Goal: Task Accomplishment & Management: Manage account settings

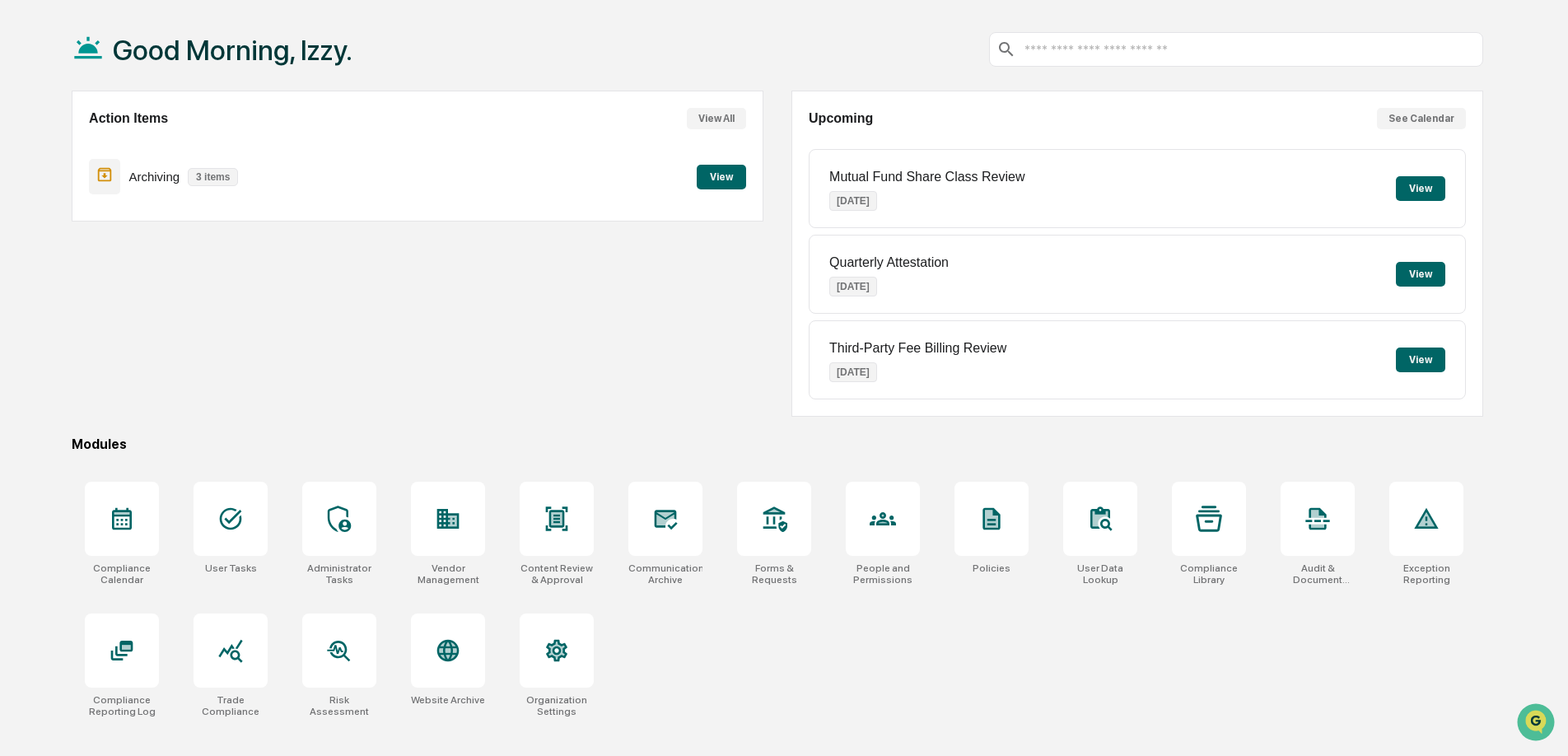
scroll to position [78, 0]
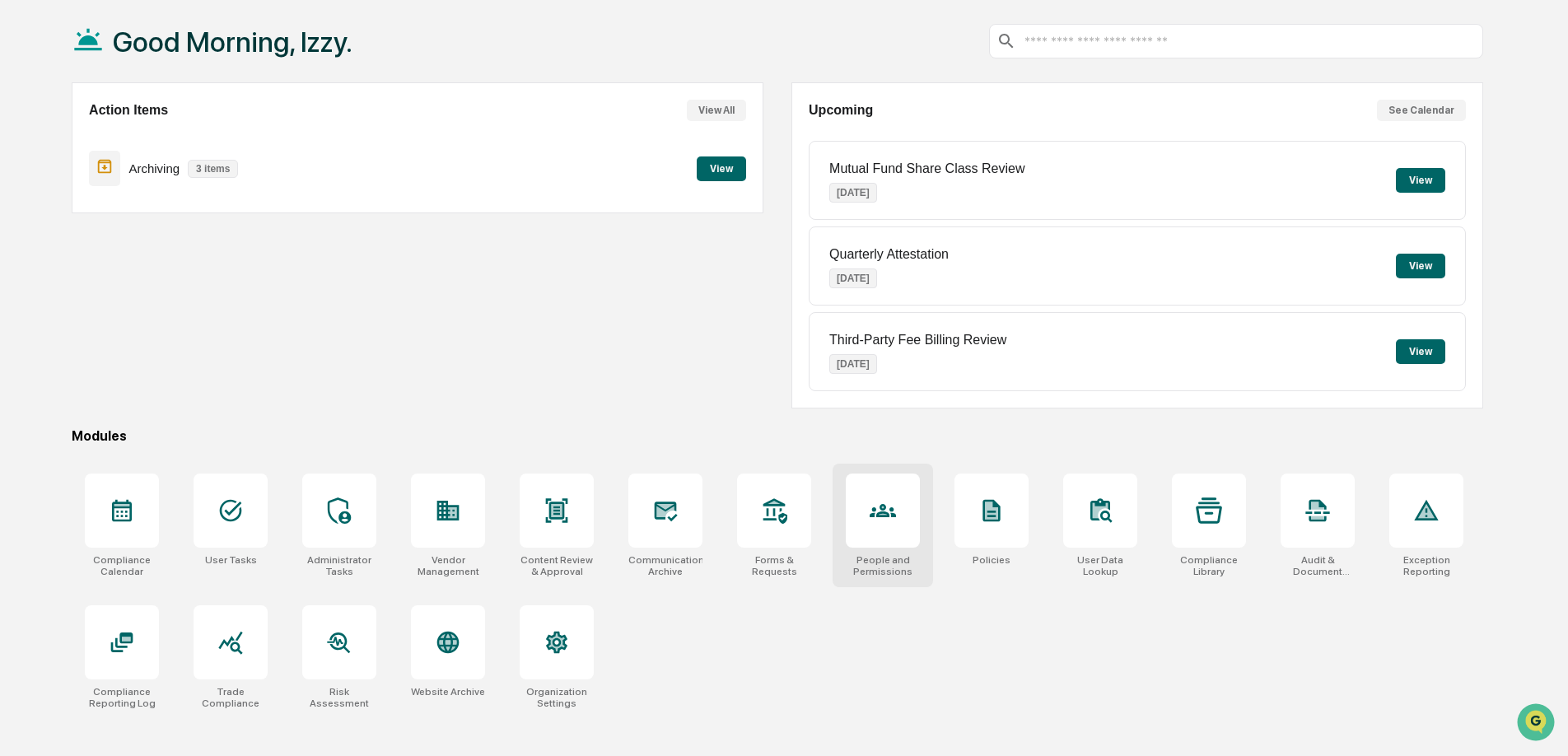
click at [890, 510] on icon at bounding box center [882, 510] width 26 height 13
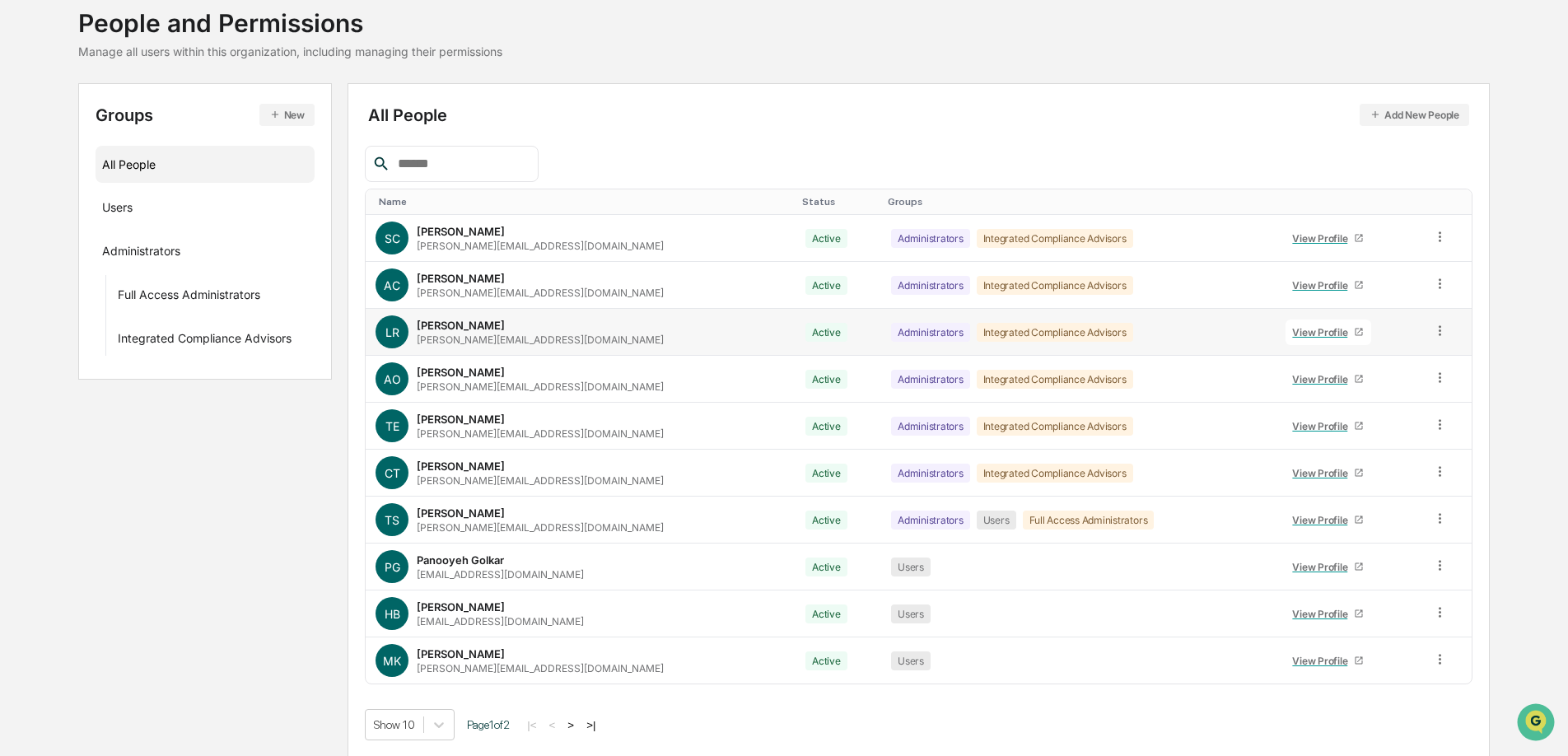
scroll to position [104, 0]
click at [444, 721] on body "Calendar Manage Tasks Reviews Approval Management Company People, Data, Setting…" at bounding box center [784, 326] width 1568 height 860
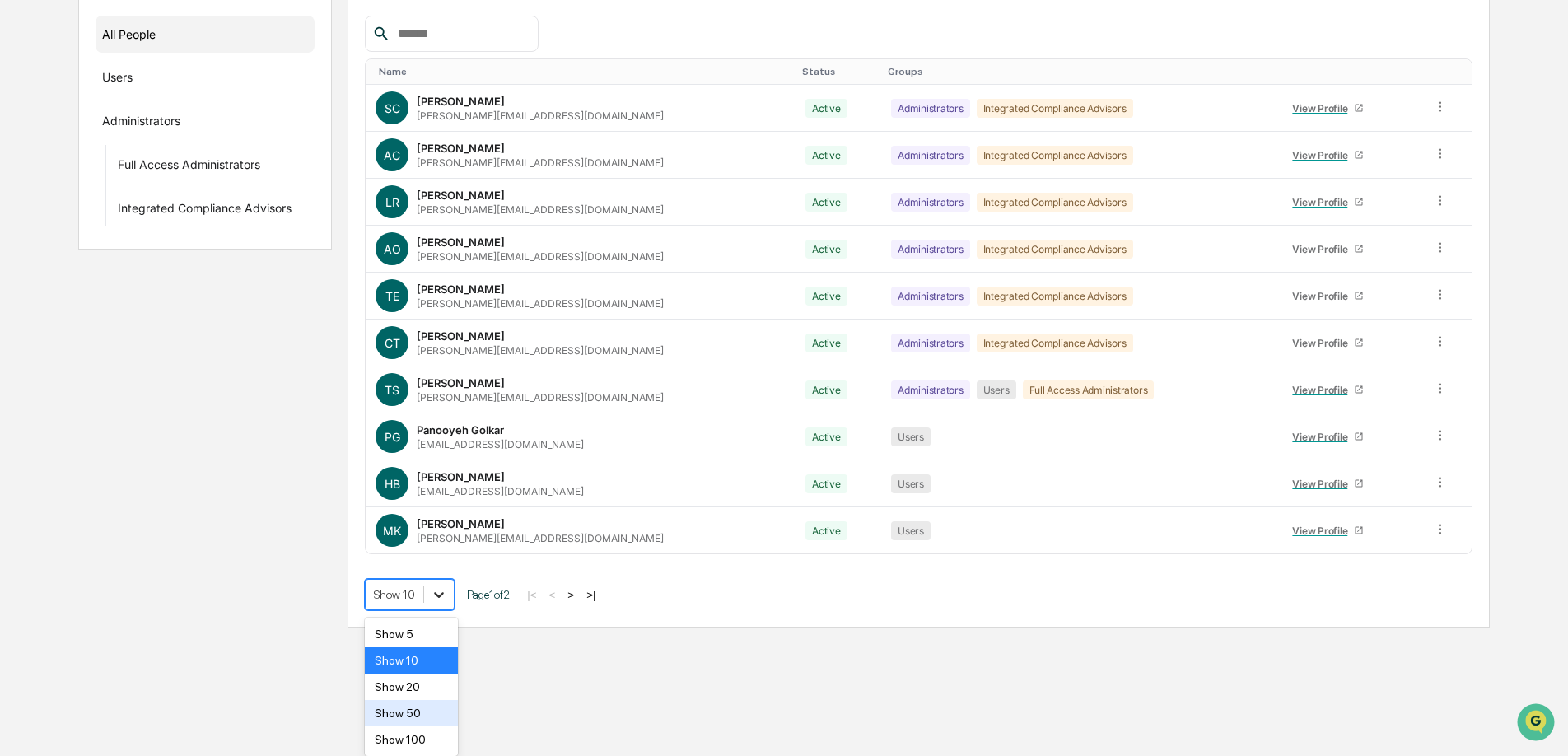
click at [444, 721] on div "Show 50" at bounding box center [411, 712] width 93 height 26
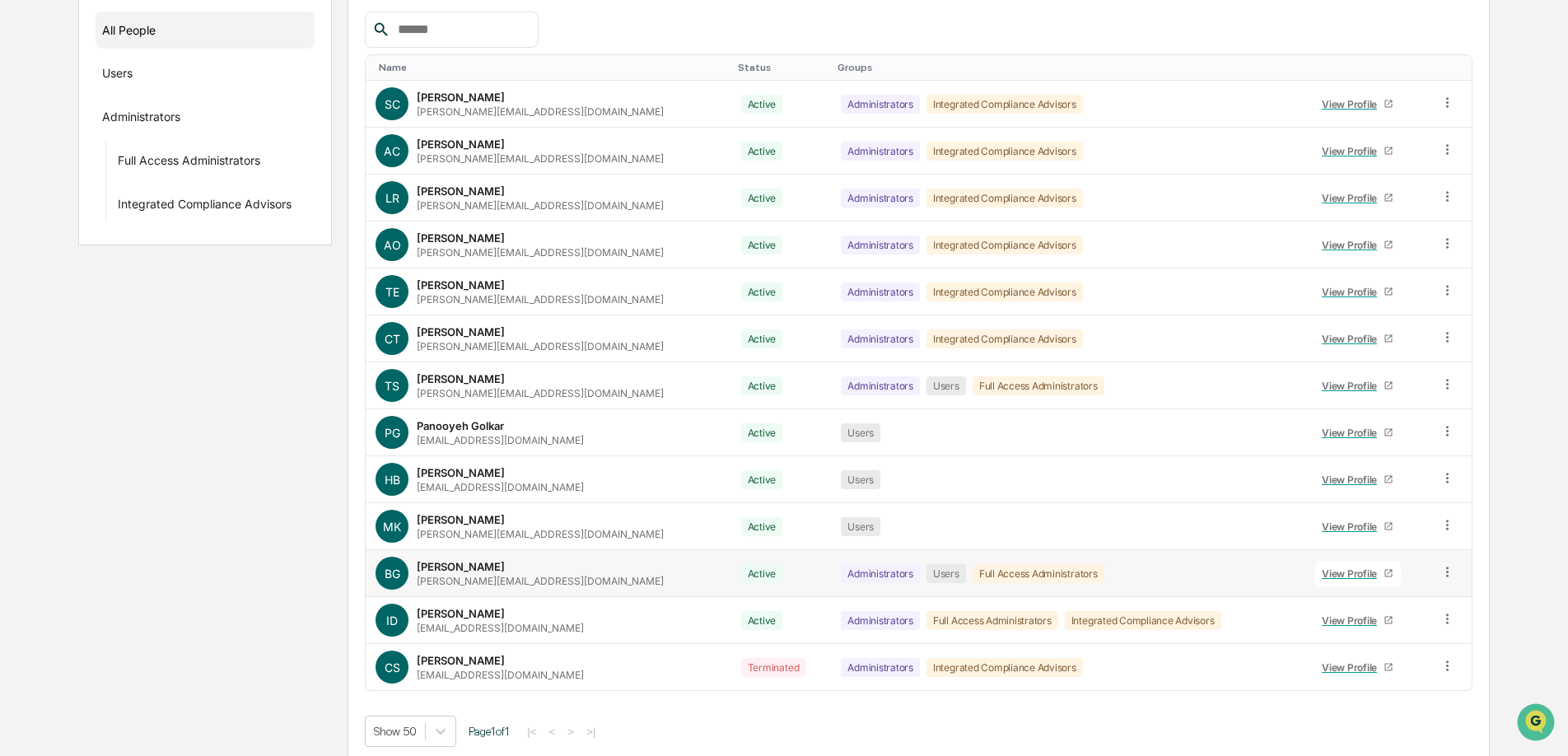
click at [1343, 571] on div "View Profile" at bounding box center [1353, 573] width 62 height 13
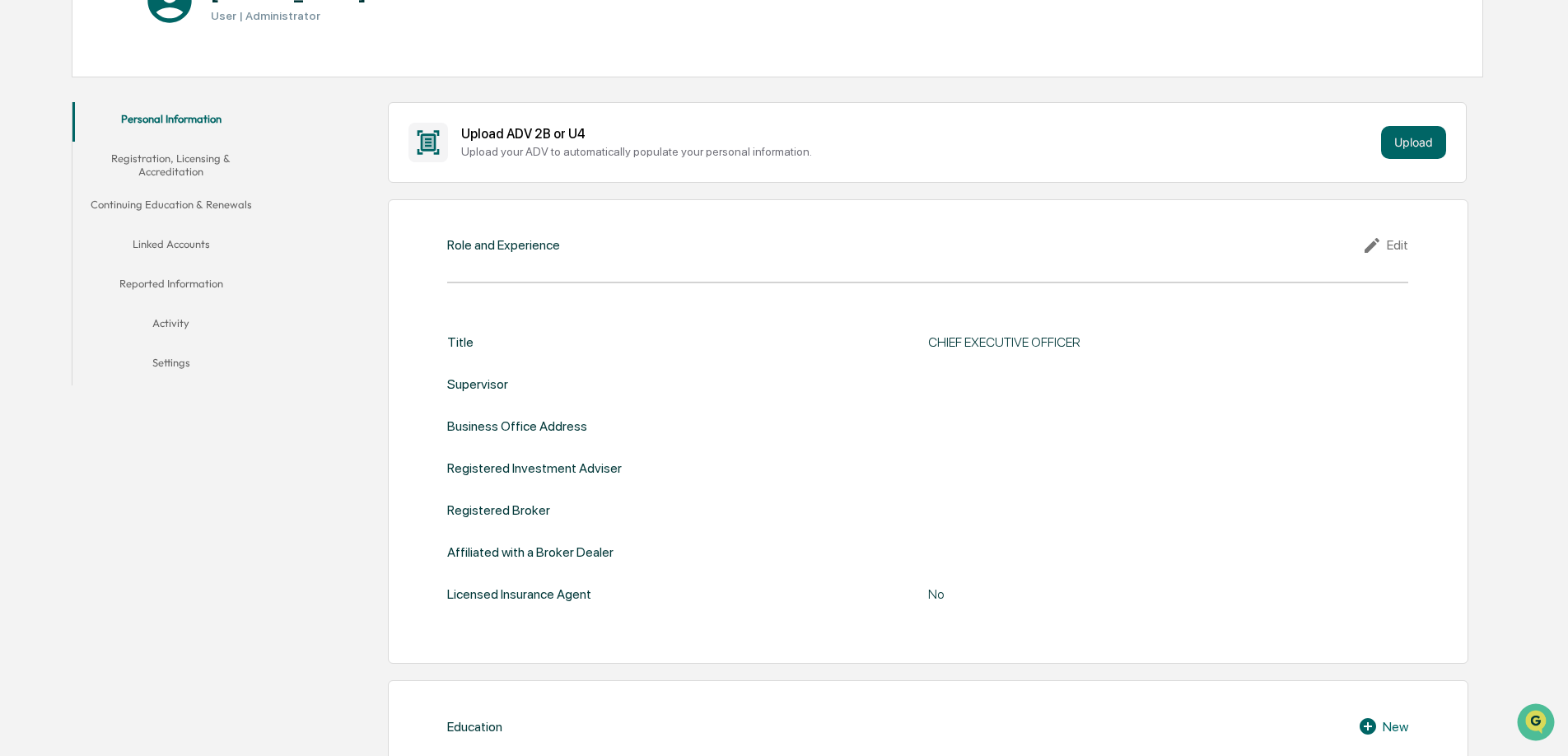
click at [179, 198] on button "Continuing Education & Renewals" at bounding box center [170, 207] width 197 height 39
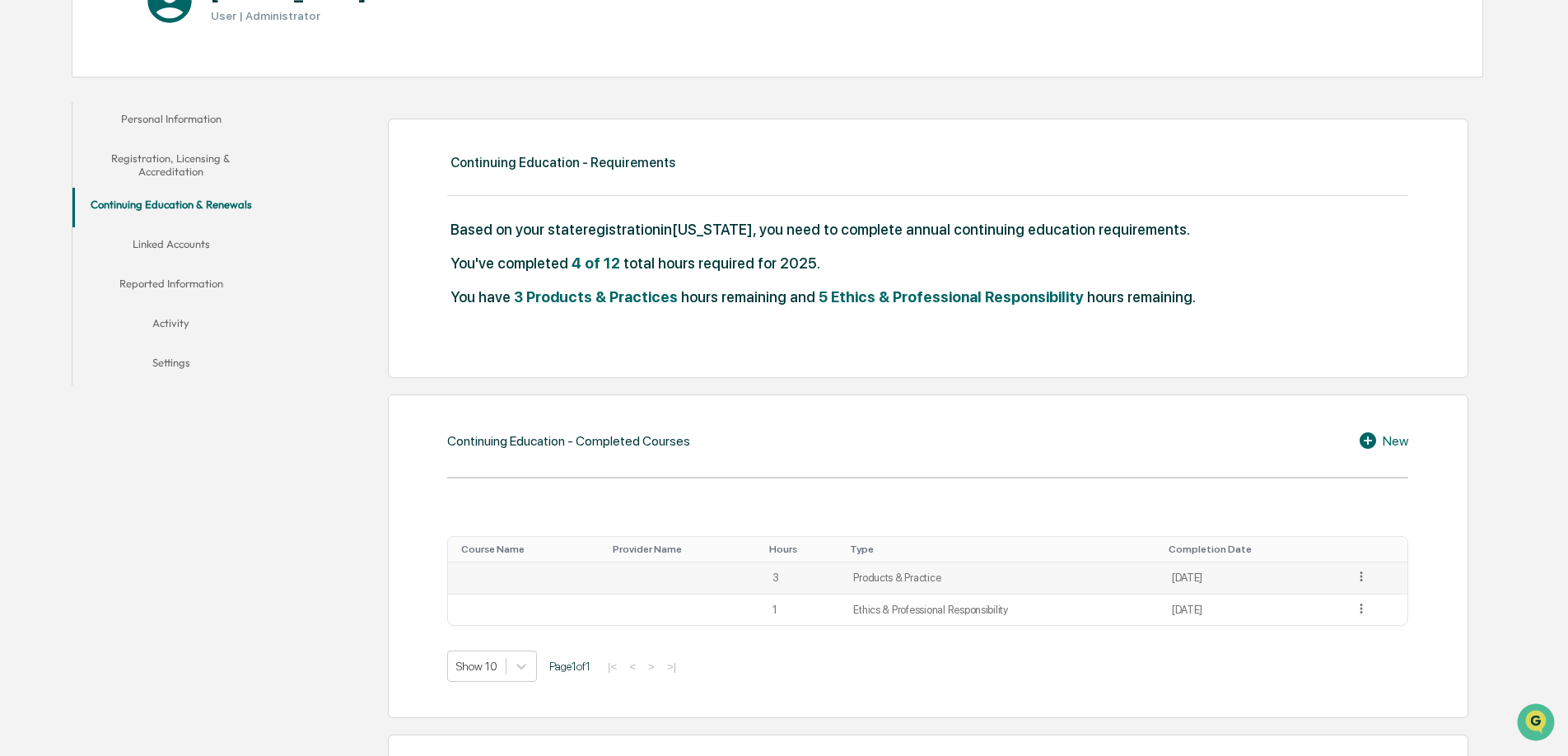
click at [809, 576] on td "3" at bounding box center [803, 578] width 81 height 32
click at [1369, 577] on icon at bounding box center [1362, 577] width 16 height 16
click at [1336, 597] on div "Edit" at bounding box center [1342, 599] width 53 height 26
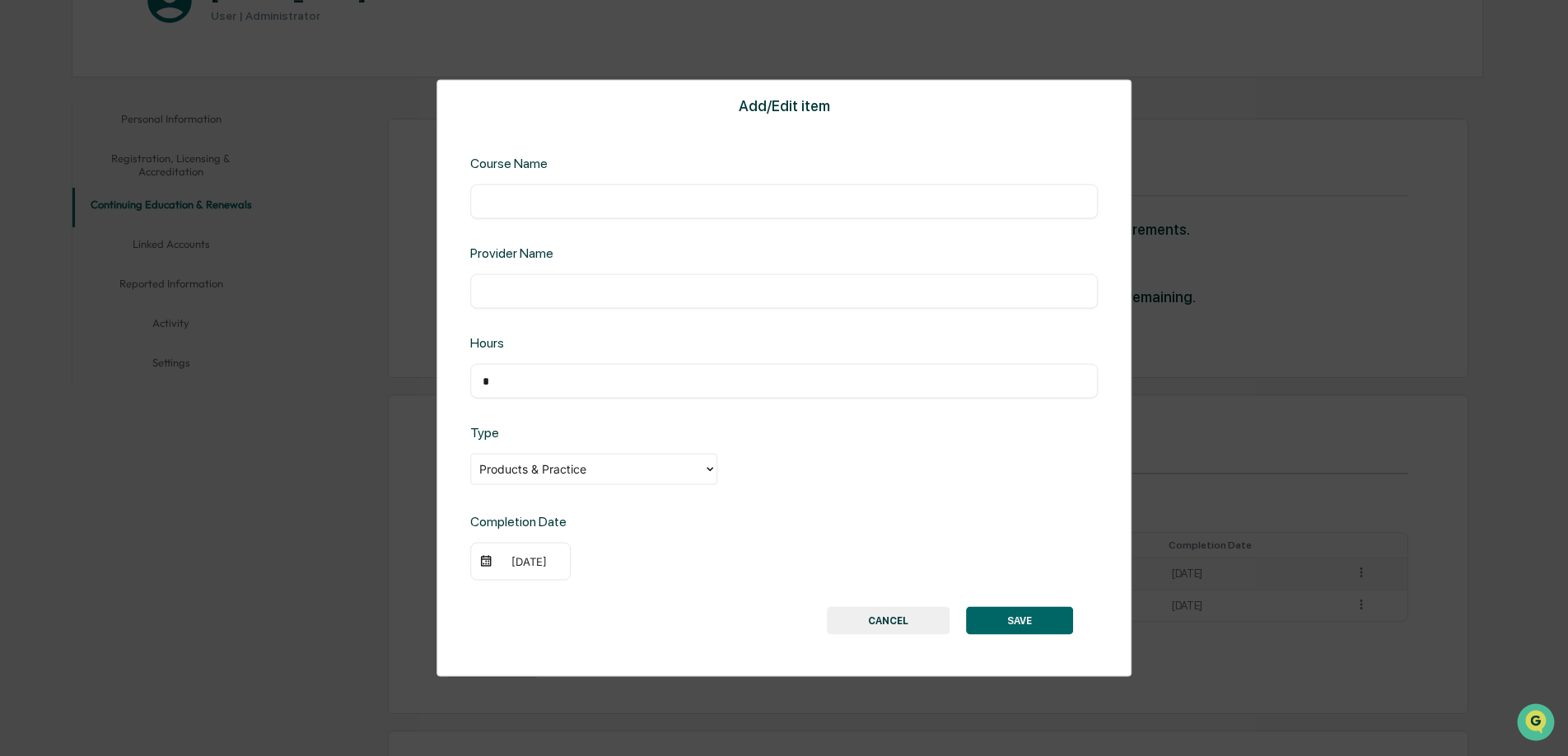
drag, startPoint x: 524, startPoint y: 375, endPoint x: 448, endPoint y: 352, distance: 79.4
click at [449, 354] on div "Add/Edit item Course Name ​ Provider Name ​ Hours * ​ Type Products & Practice …" at bounding box center [784, 378] width 695 height 597
type input "*"
click at [873, 619] on button "CANCEL" at bounding box center [888, 619] width 122 height 28
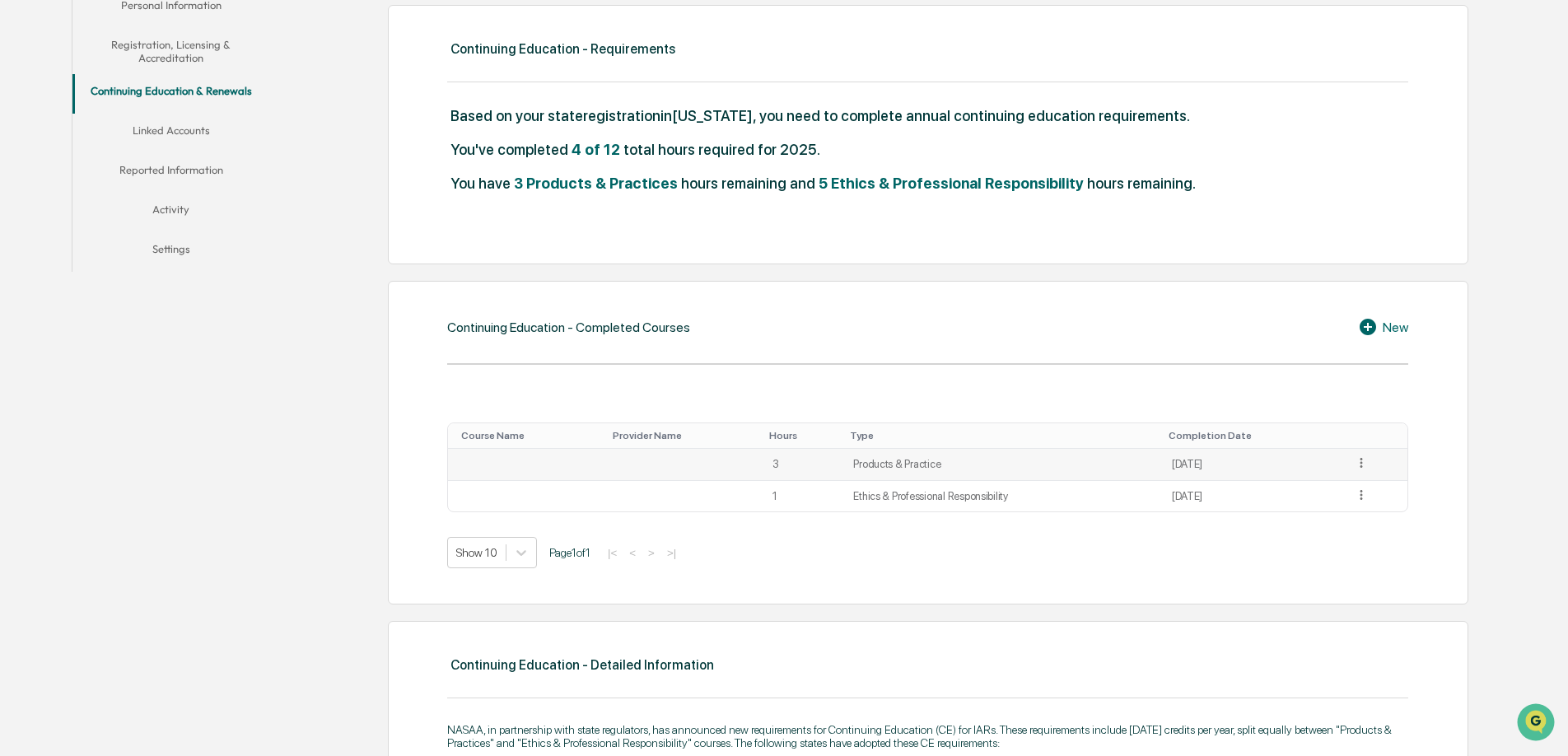
scroll to position [353, 0]
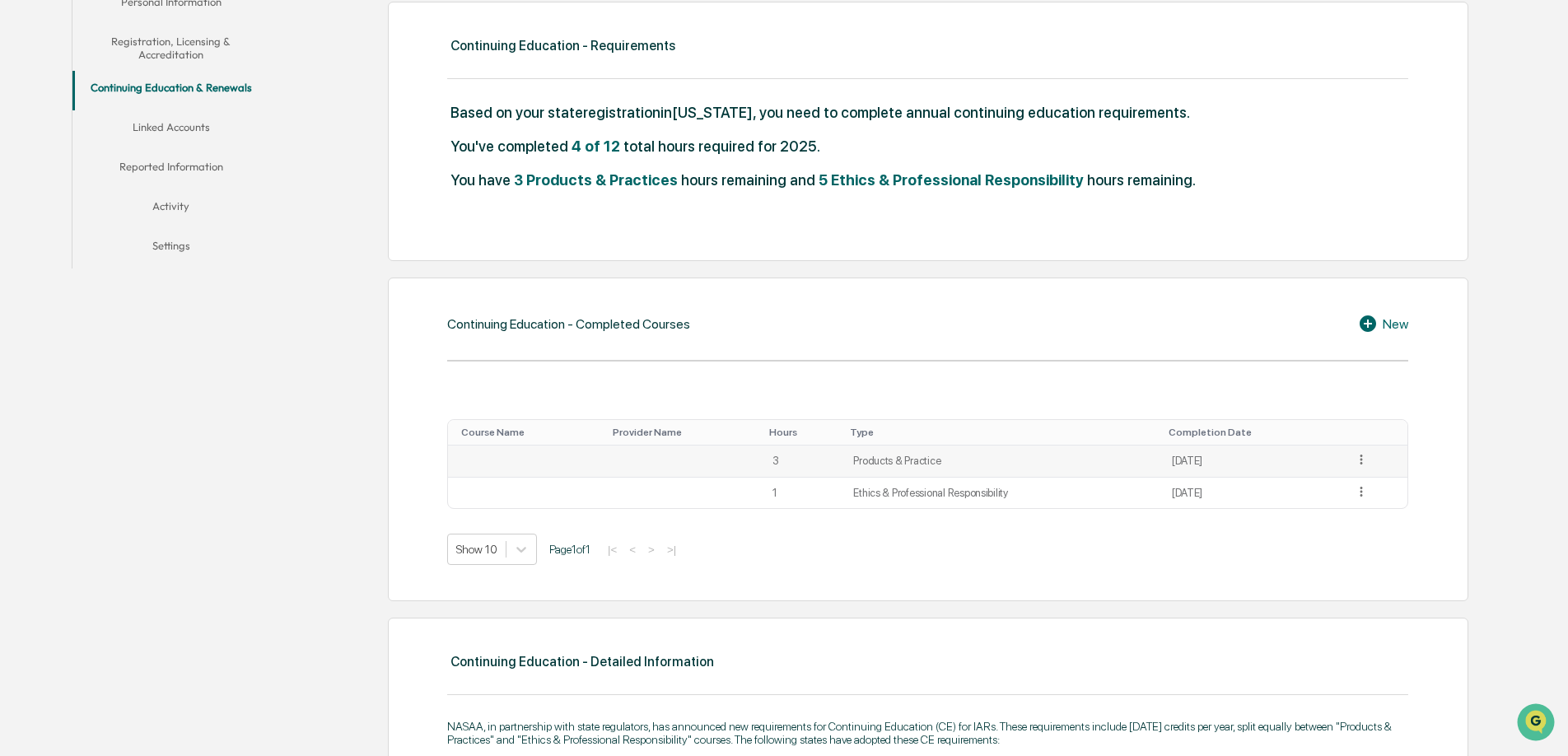
click at [1364, 318] on icon at bounding box center [1368, 324] width 17 height 17
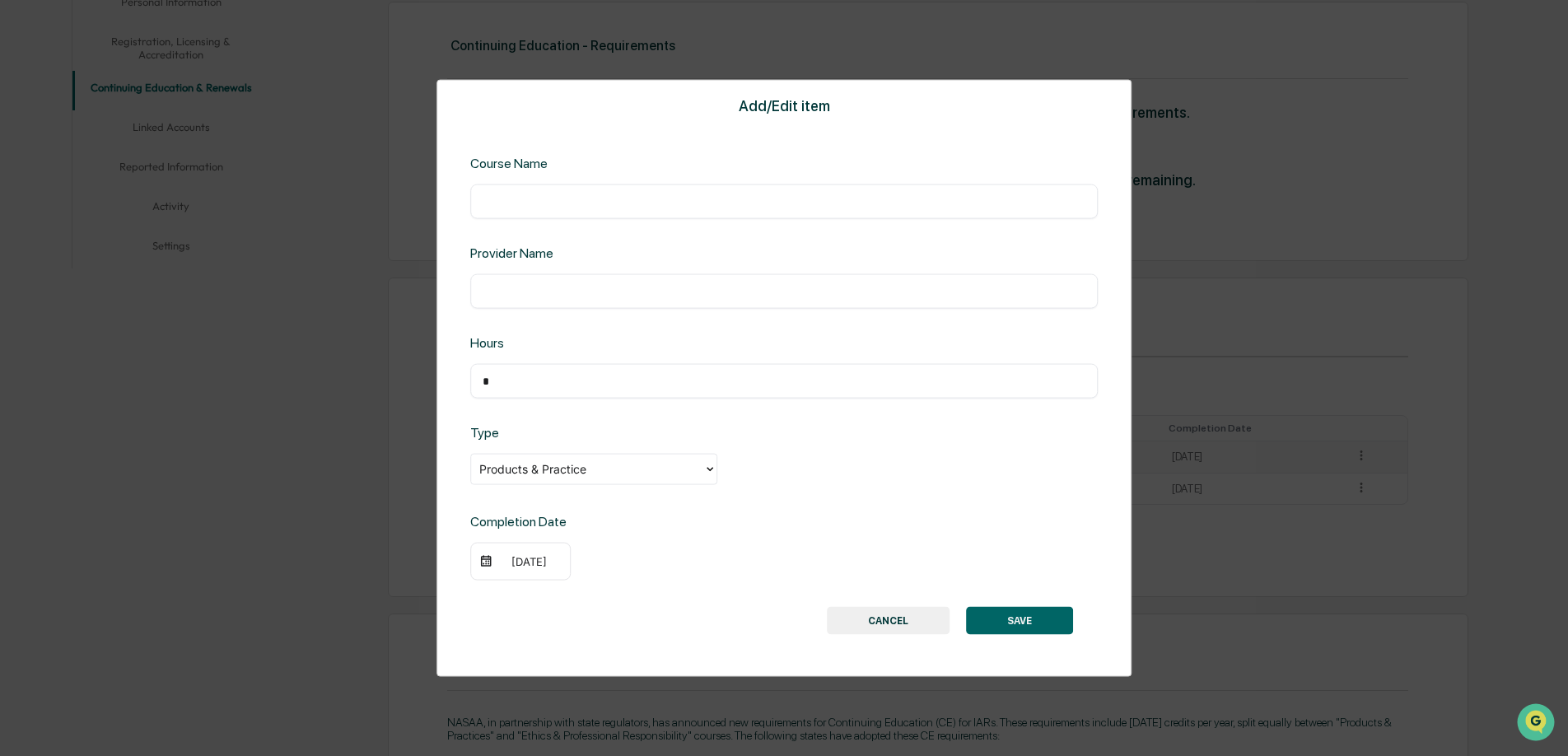
click at [531, 285] on input "text" at bounding box center [784, 292] width 603 height 17
click at [517, 459] on div at bounding box center [587, 469] width 215 height 19
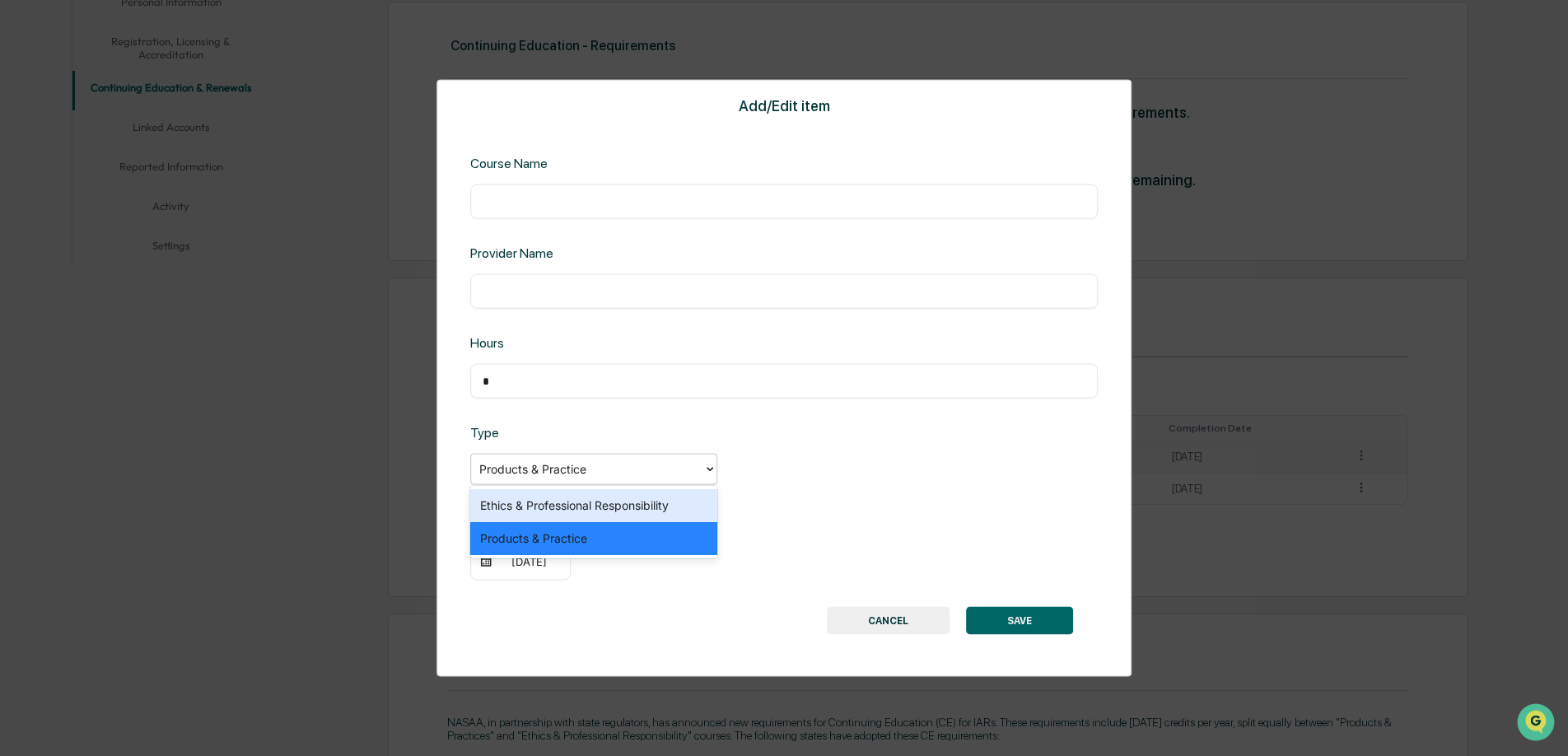
click at [899, 614] on button "CANCEL" at bounding box center [888, 619] width 122 height 28
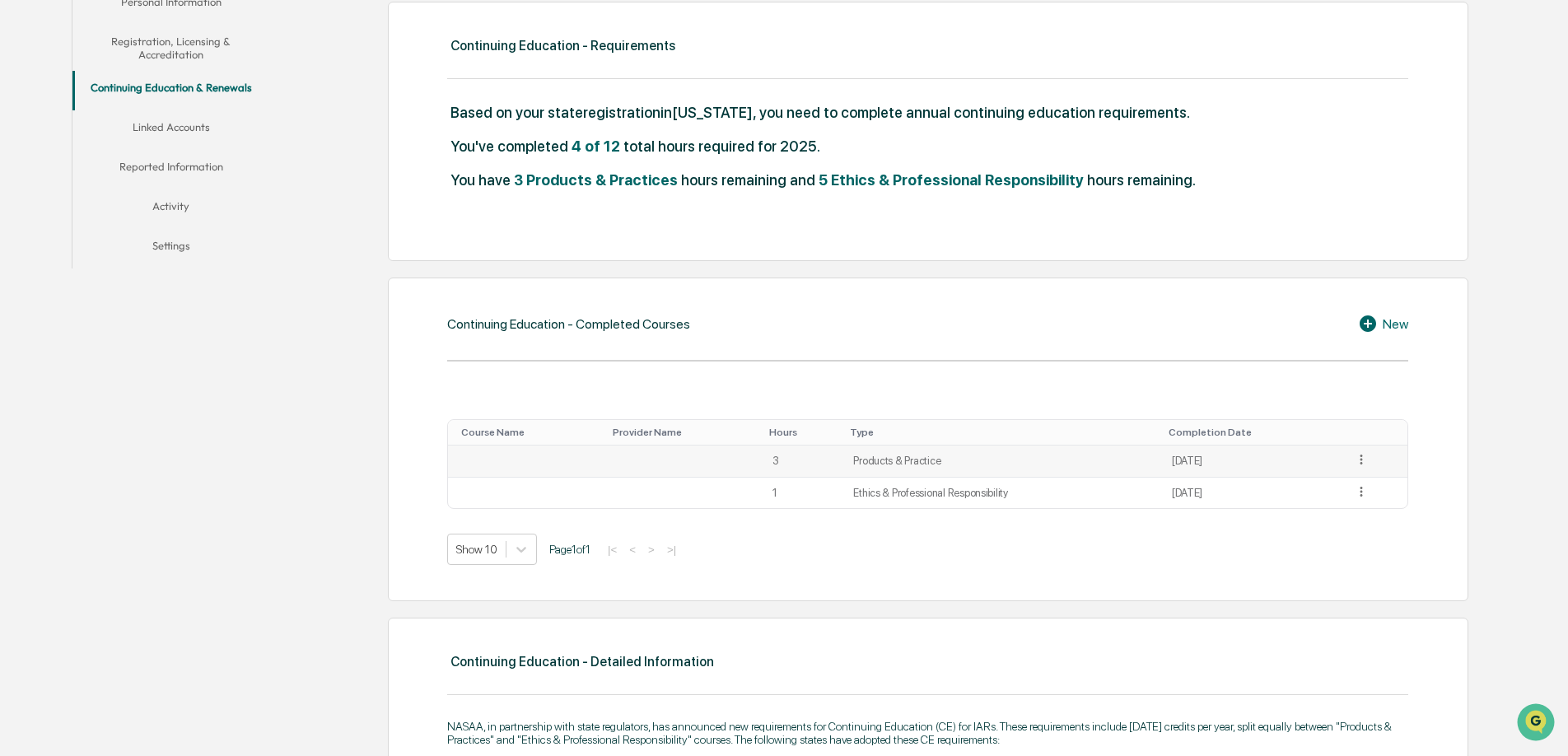
click at [1369, 460] on icon at bounding box center [1362, 459] width 16 height 16
click at [1336, 484] on div "Edit" at bounding box center [1342, 483] width 53 height 26
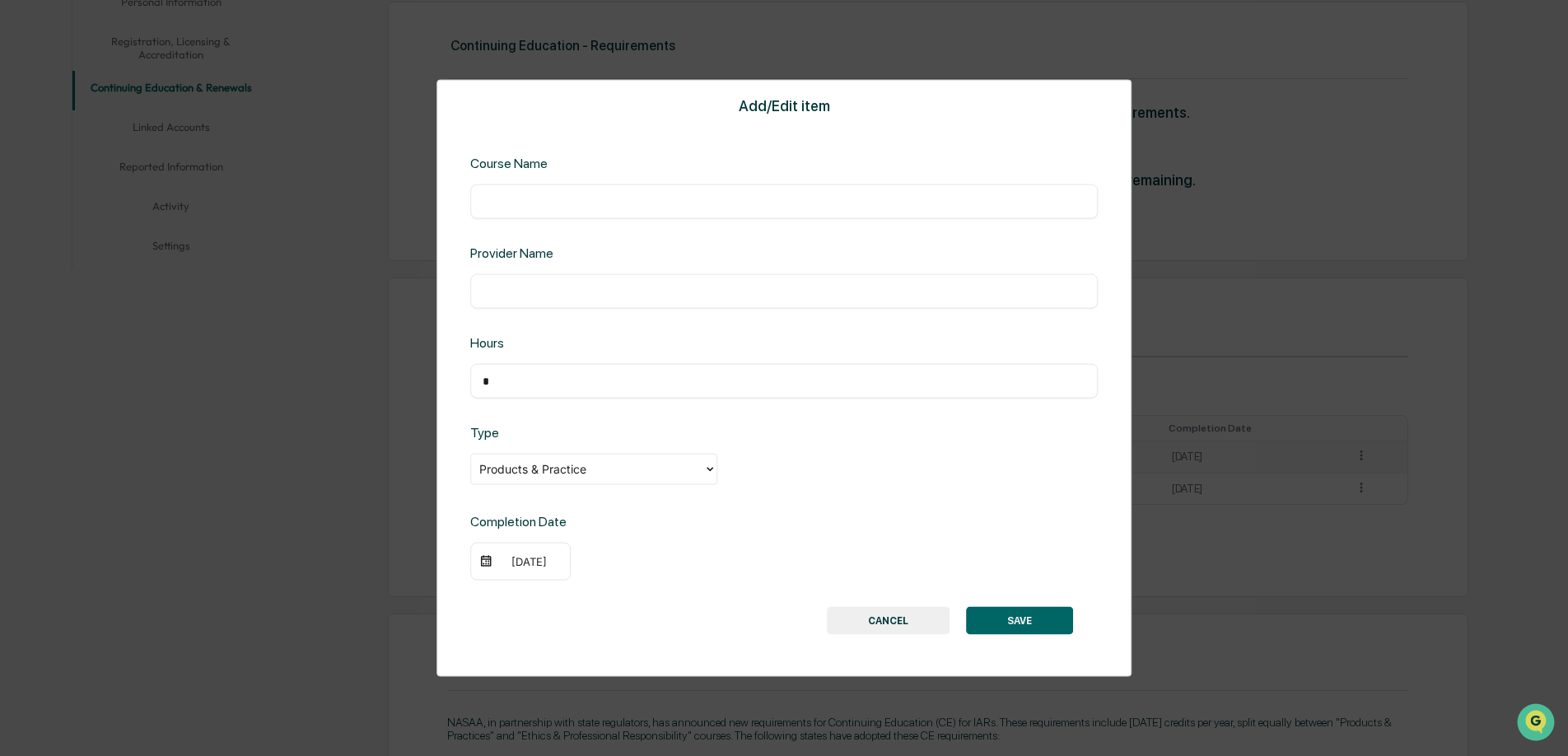
drag, startPoint x: 504, startPoint y: 382, endPoint x: 457, endPoint y: 373, distance: 47.9
click at [459, 375] on div "Add/Edit item Course Name ​ Provider Name ​ Hours * ​ Type Products & Practice …" at bounding box center [784, 378] width 695 height 597
type input "*"
click at [1025, 614] on button "SAVE" at bounding box center [1020, 619] width 107 height 28
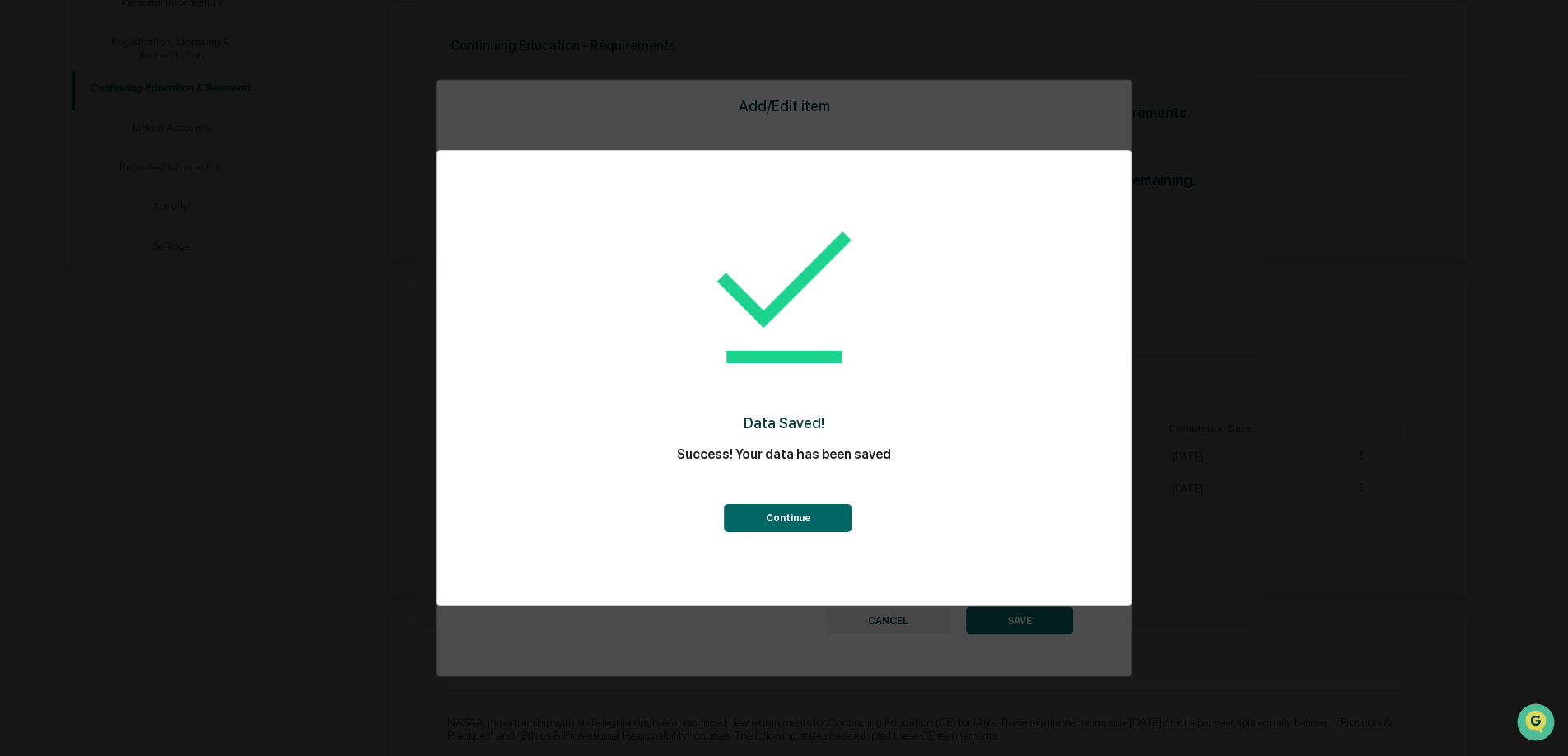
click at [810, 520] on button "Continue" at bounding box center [788, 517] width 127 height 28
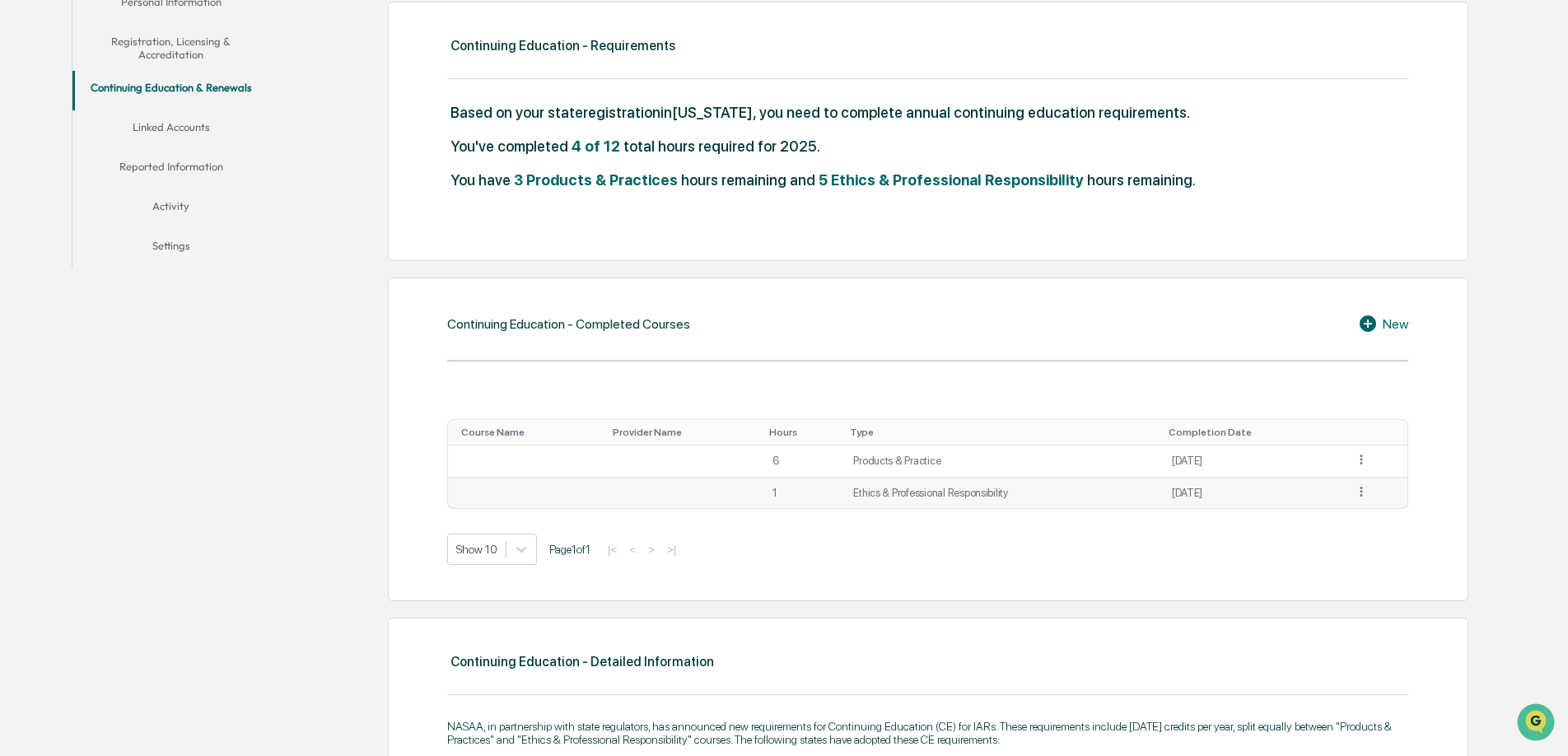
click at [787, 488] on td "1" at bounding box center [803, 493] width 81 height 31
click at [1374, 490] on td at bounding box center [1376, 493] width 65 height 31
click at [1363, 489] on icon at bounding box center [1362, 492] width 16 height 16
click at [1347, 511] on div "Edit" at bounding box center [1342, 514] width 53 height 26
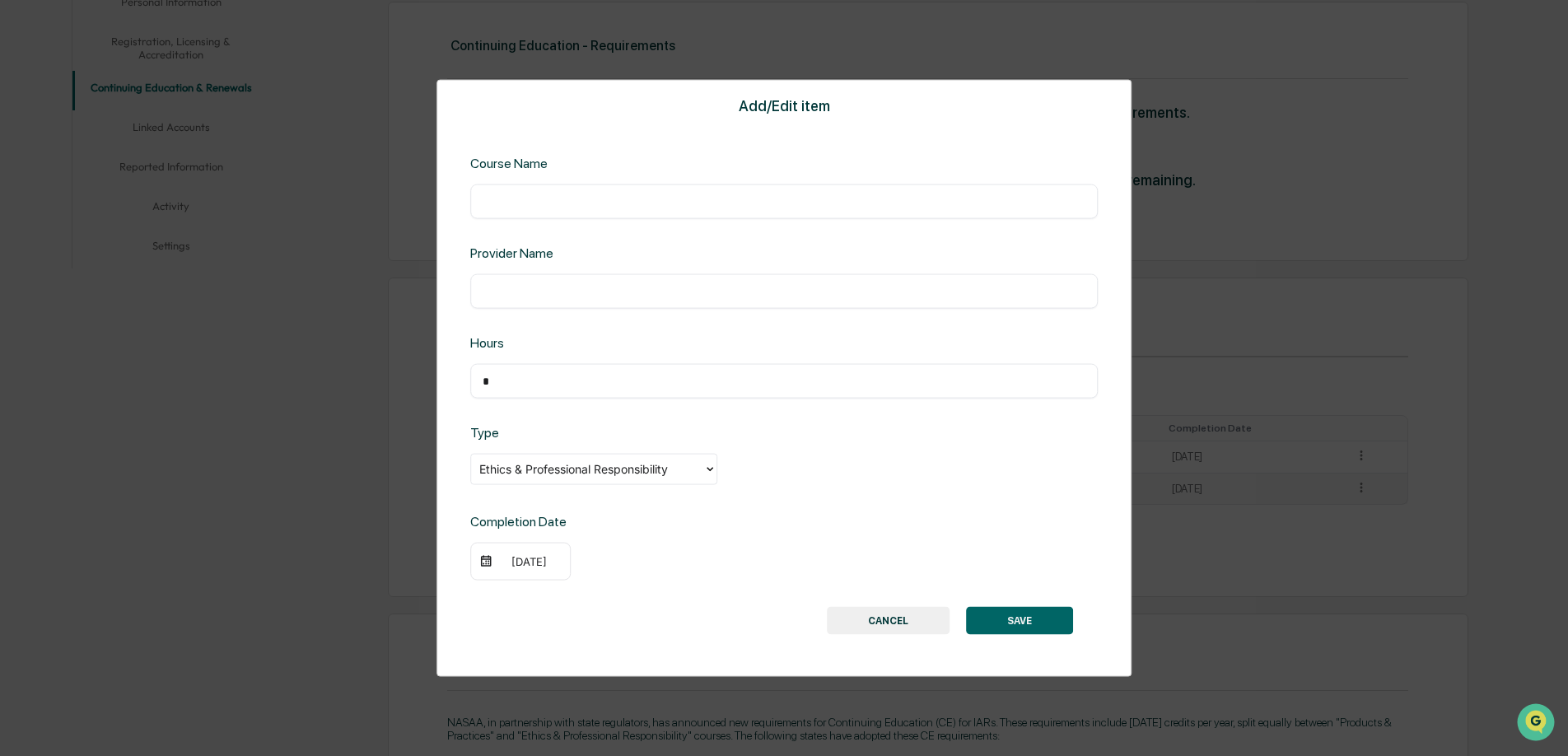
drag, startPoint x: 522, startPoint y: 381, endPoint x: 455, endPoint y: 369, distance: 68.1
click at [457, 370] on div "Add/Edit item Course Name ​ Provider Name ​ Hours * ​ Type Ethics & Professiona…" at bounding box center [784, 378] width 695 height 597
type input "*"
click at [1046, 607] on button "SAVE" at bounding box center [1020, 619] width 107 height 28
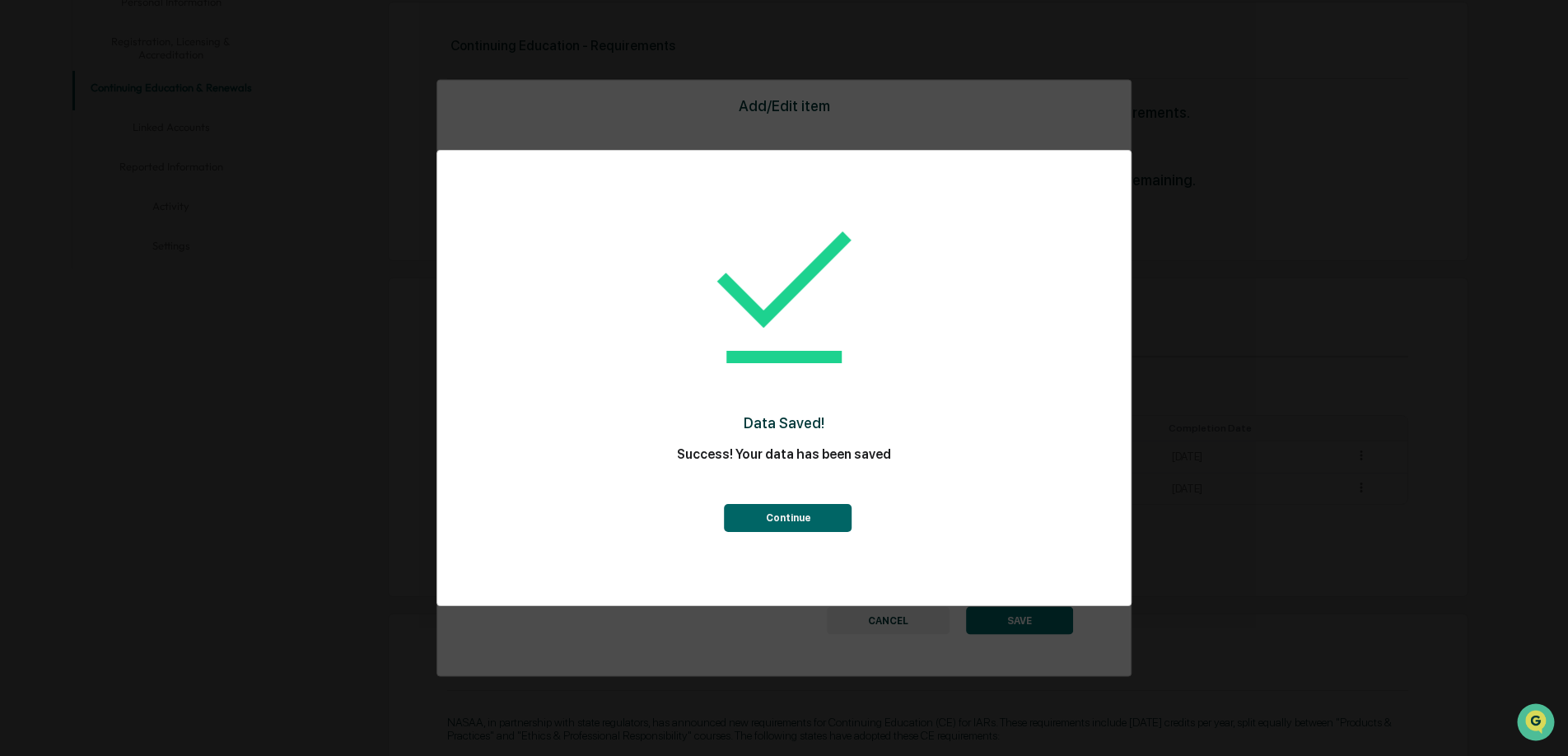
click at [787, 520] on button "Continue" at bounding box center [788, 517] width 127 height 28
